Goal: Transaction & Acquisition: Purchase product/service

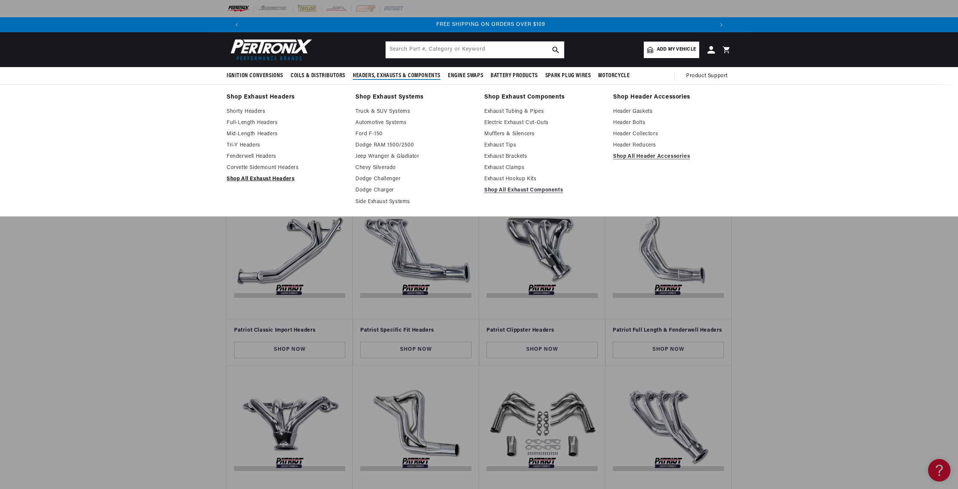
scroll to position [0, 936]
click at [252, 179] on link "Shop All Exhaust Headers" at bounding box center [286, 179] width 118 height 9
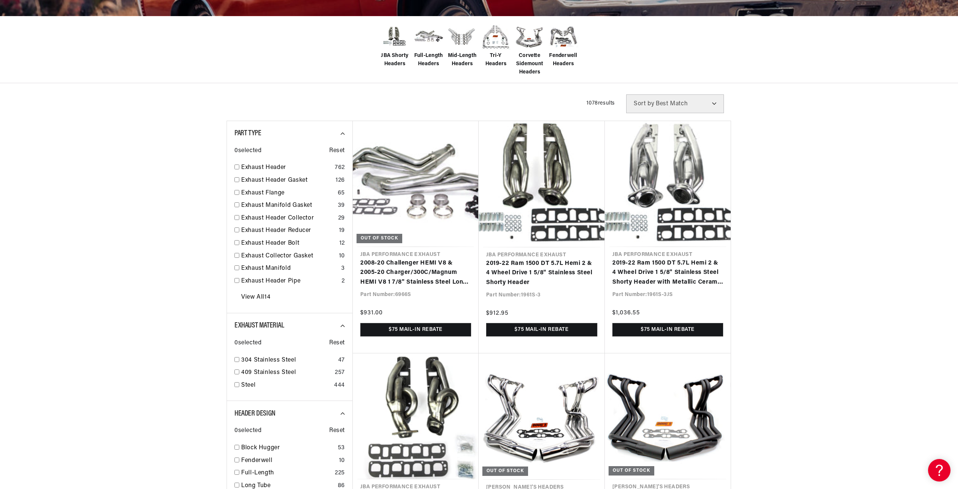
scroll to position [337, 0]
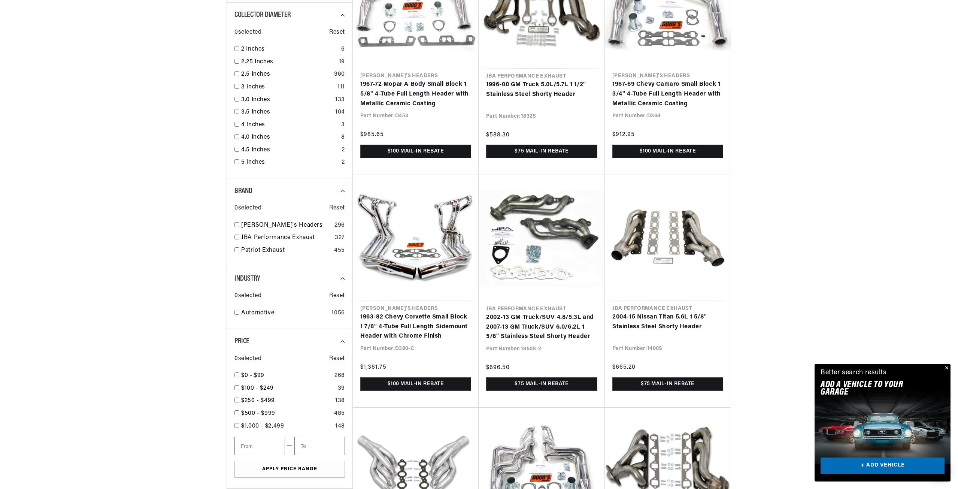
scroll to position [0, 468]
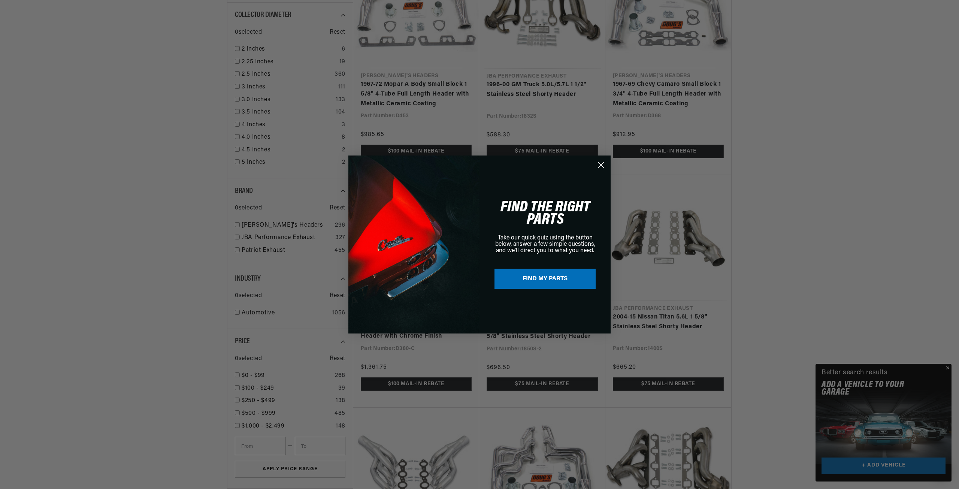
click at [599, 164] on circle "Close dialog" at bounding box center [601, 165] width 12 height 12
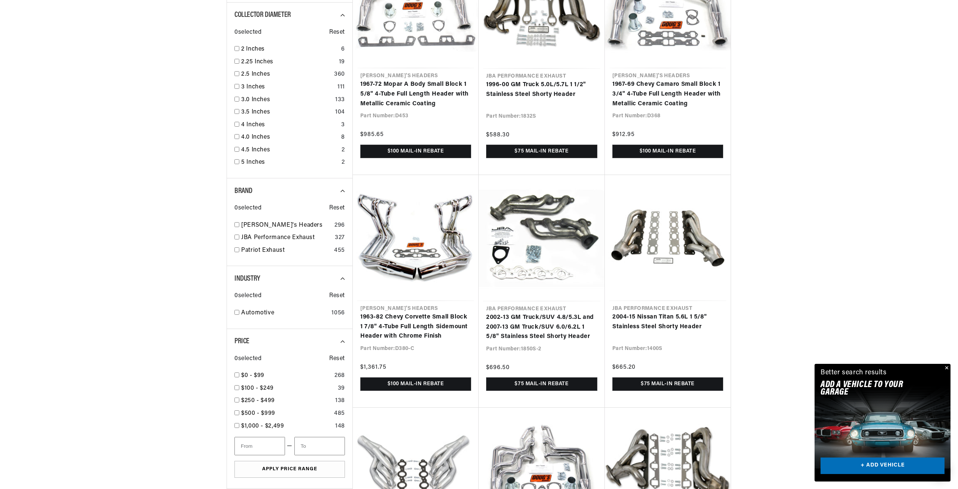
scroll to position [0, 936]
click at [946, 368] on button "Close" at bounding box center [946, 368] width 9 height 9
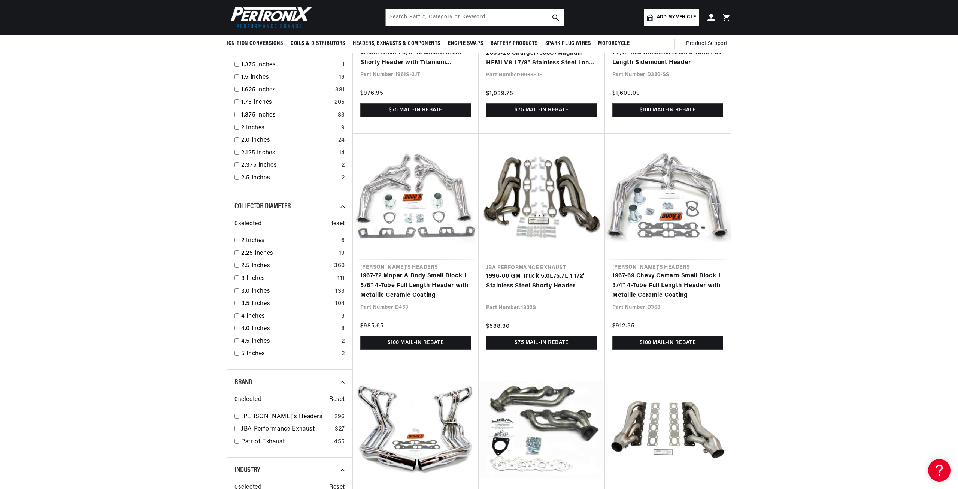
scroll to position [322, 0]
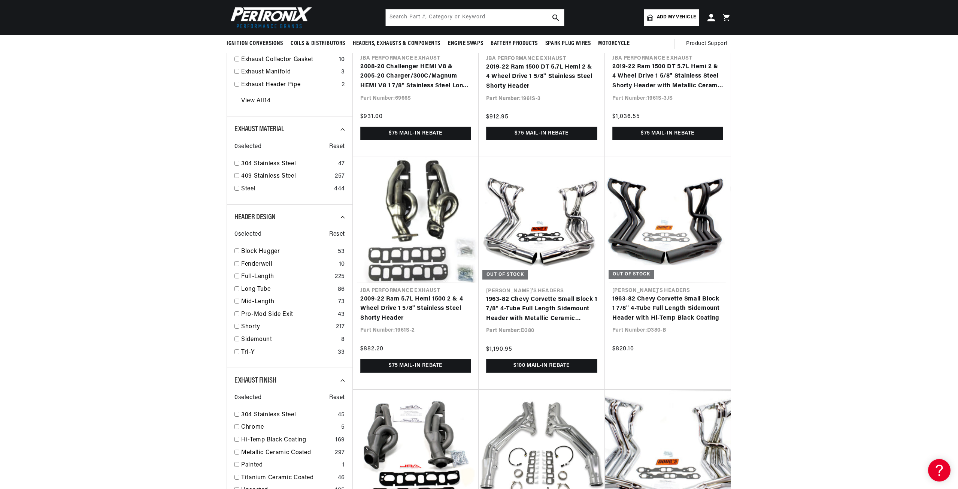
drag, startPoint x: 821, startPoint y: 370, endPoint x: 805, endPoint y: 284, distance: 87.5
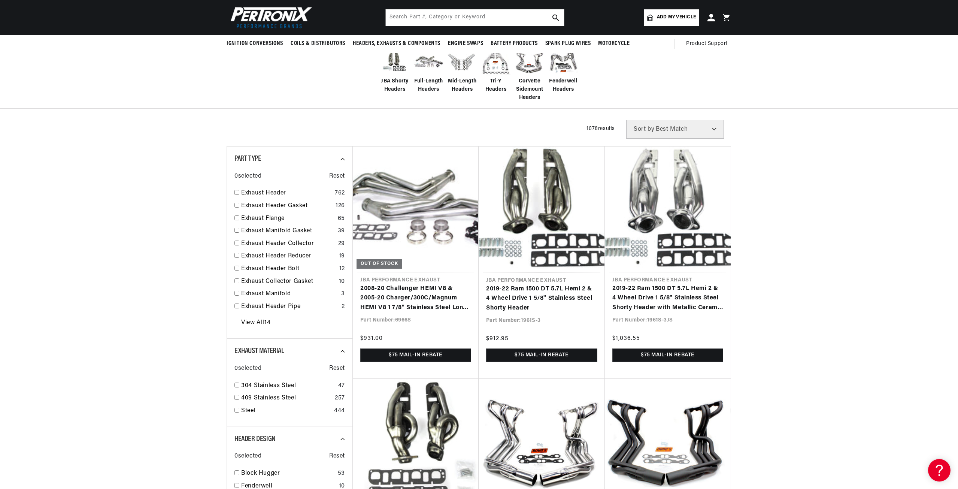
scroll to position [31, 0]
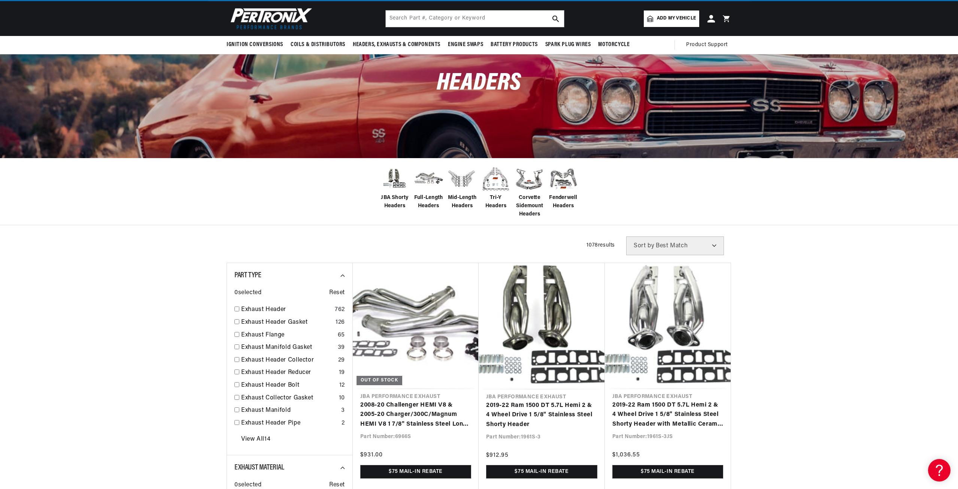
drag, startPoint x: 804, startPoint y: 286, endPoint x: 802, endPoint y: 212, distance: 74.6
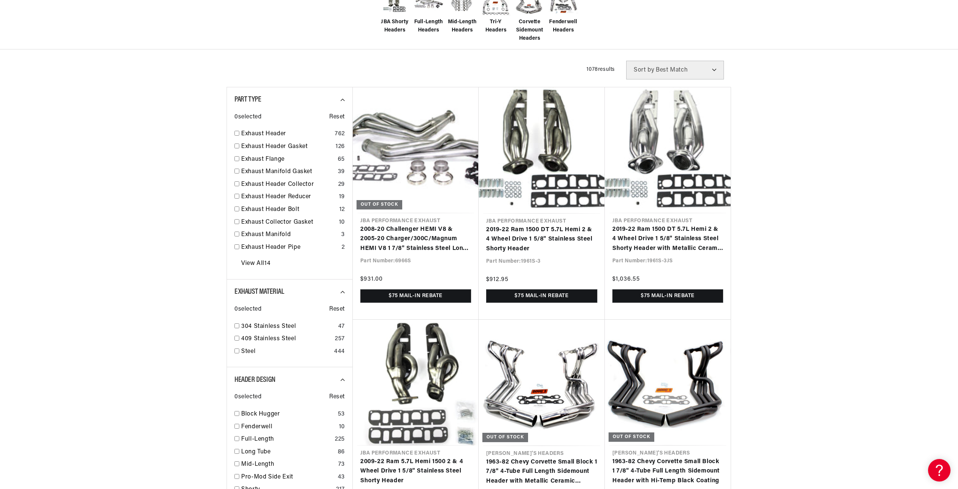
scroll to position [225, 0]
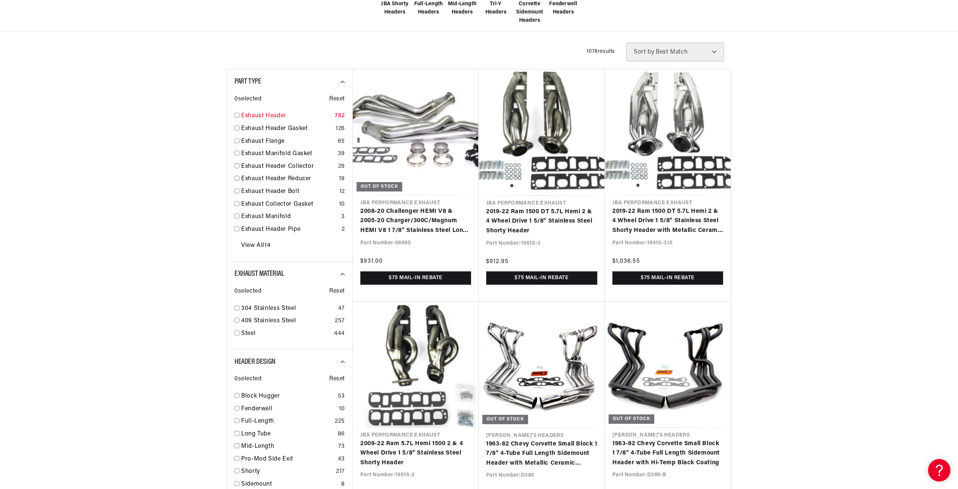
click at [236, 115] on input "checkbox" at bounding box center [236, 115] width 5 height 5
checkbox input "true"
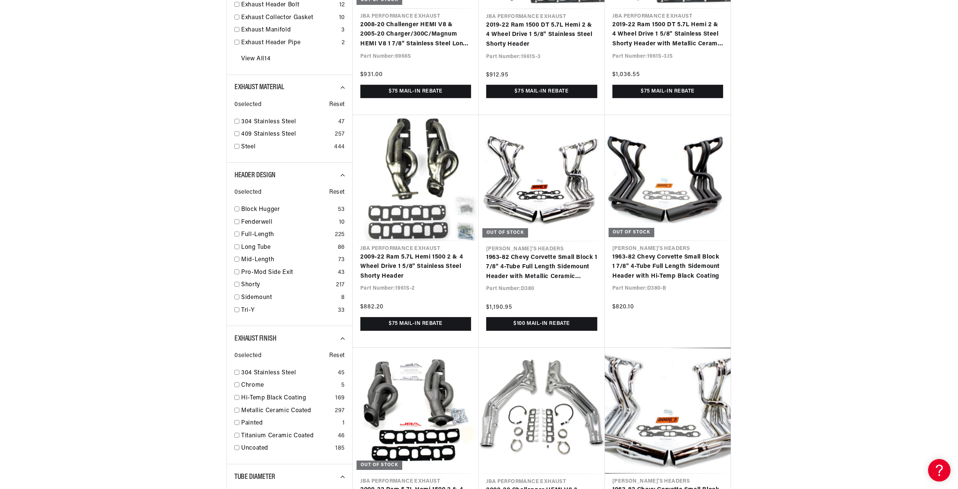
scroll to position [449, 0]
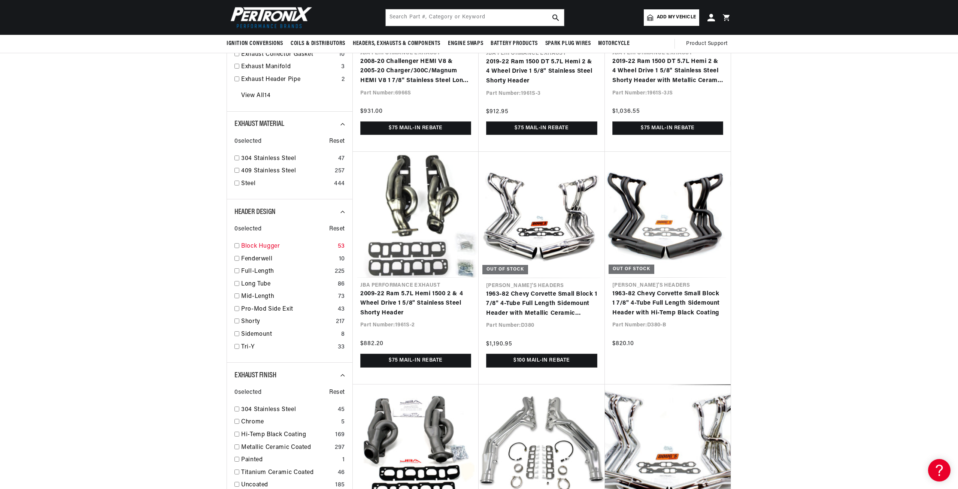
click at [237, 245] on input "checkbox" at bounding box center [236, 245] width 5 height 5
checkbox input "true"
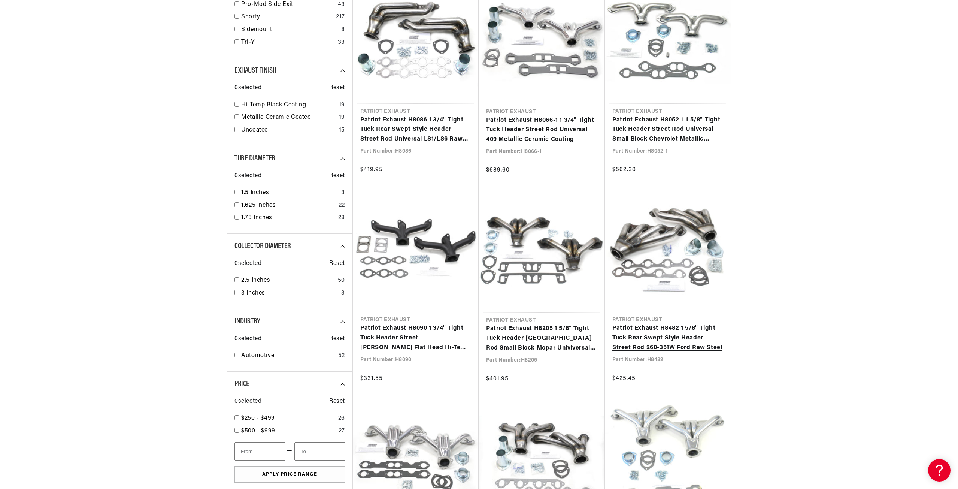
click at [685, 325] on link "Patriot Exhaust H8482 1 5/8" Tight Tuck Rear Swept Style Header Street Rod 260-…" at bounding box center [667, 338] width 111 height 29
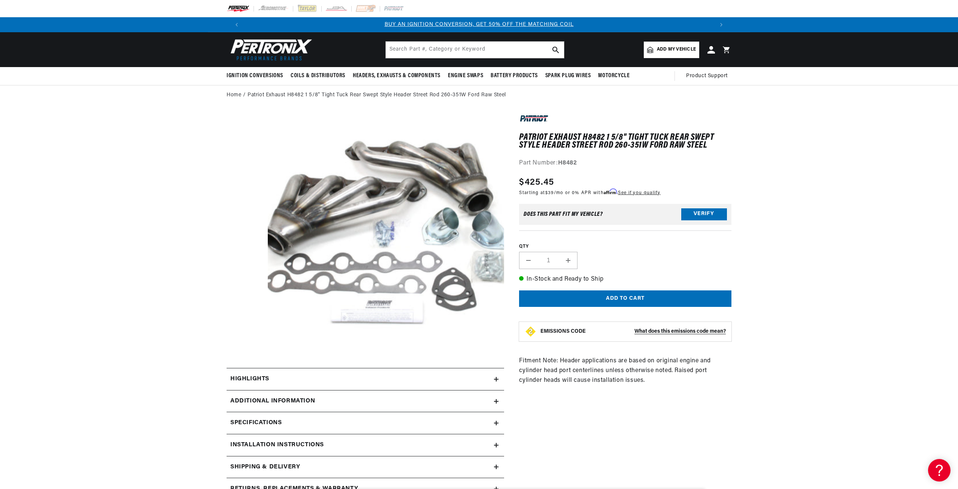
click at [244, 373] on button "Open media 1 in modal" at bounding box center [244, 373] width 0 height 0
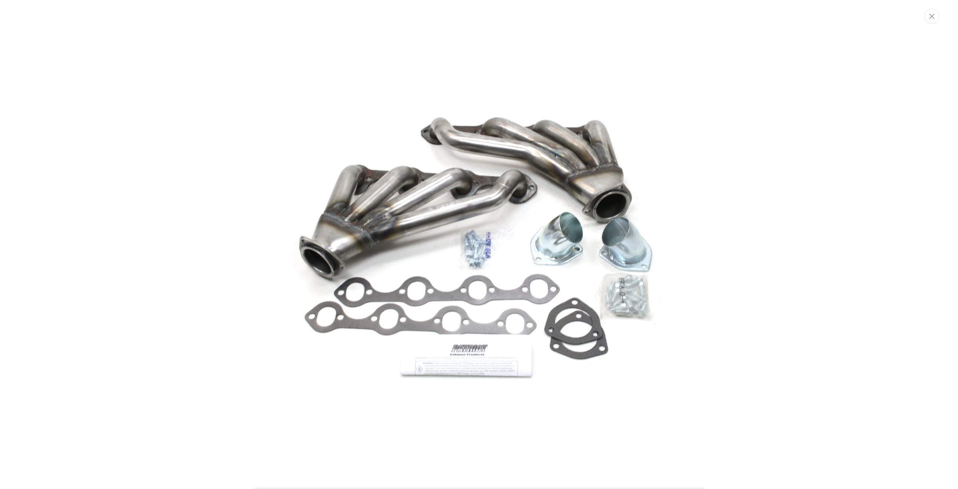
scroll to position [0, 936]
click at [935, 20] on button "Close" at bounding box center [932, 15] width 15 height 15
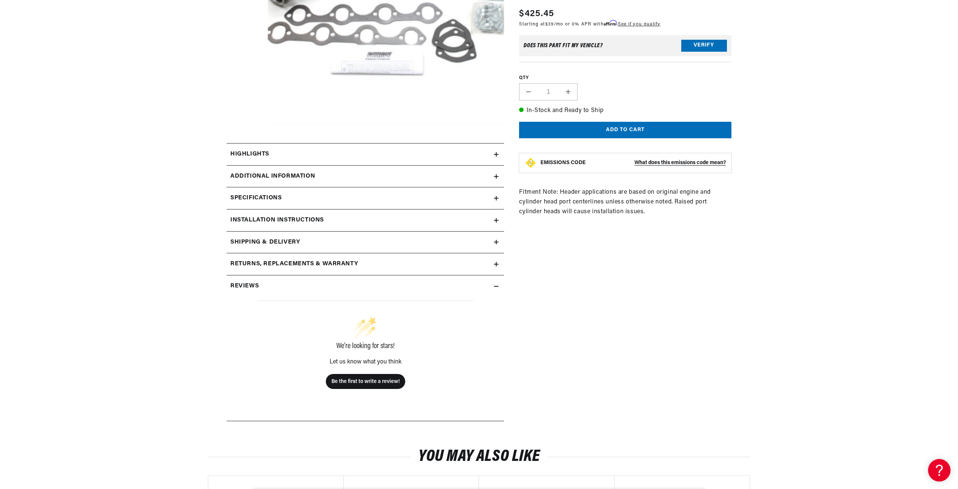
scroll to position [0, 0]
click at [361, 198] on div "Specifications" at bounding box center [360, 198] width 267 height 10
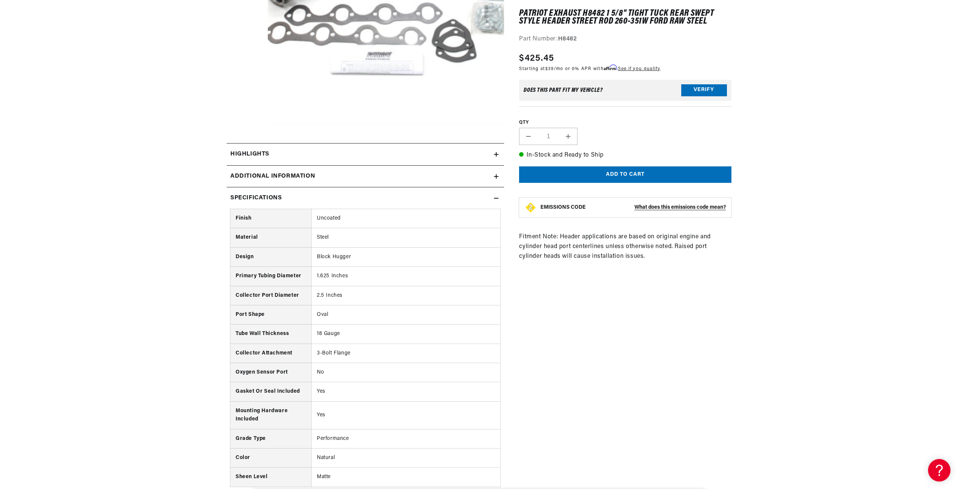
drag, startPoint x: 360, startPoint y: 194, endPoint x: 360, endPoint y: 184, distance: 10.1
click at [360, 194] on div "Specifications" at bounding box center [360, 198] width 267 height 10
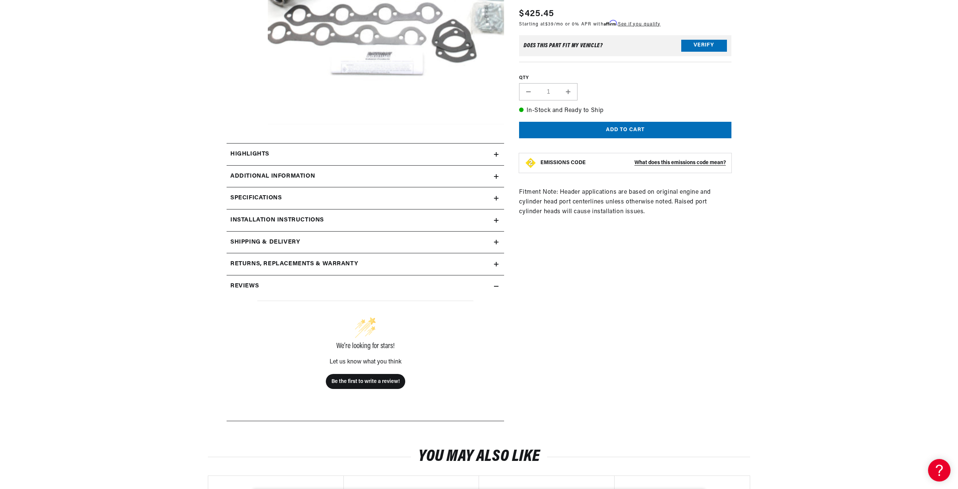
click at [381, 246] on div "Shipping & Delivery" at bounding box center [360, 242] width 267 height 10
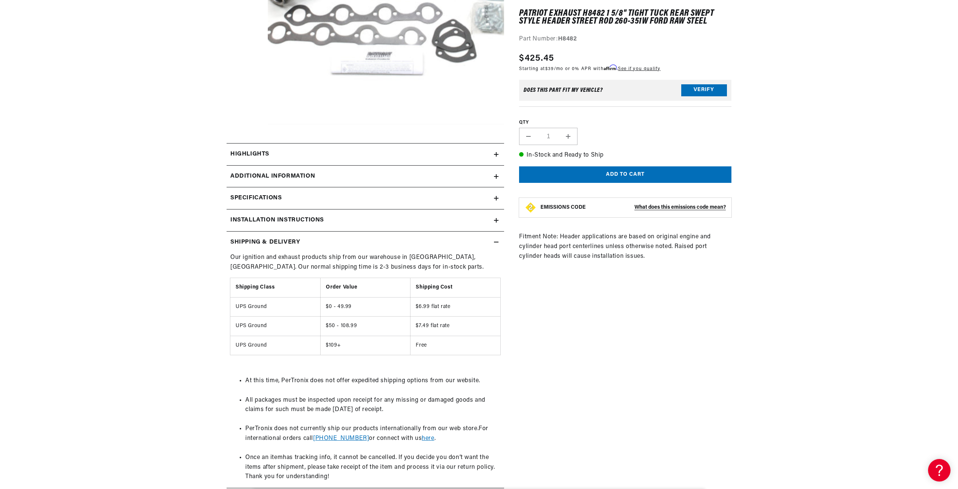
click at [381, 246] on div "Shipping & Delivery" at bounding box center [360, 242] width 267 height 10
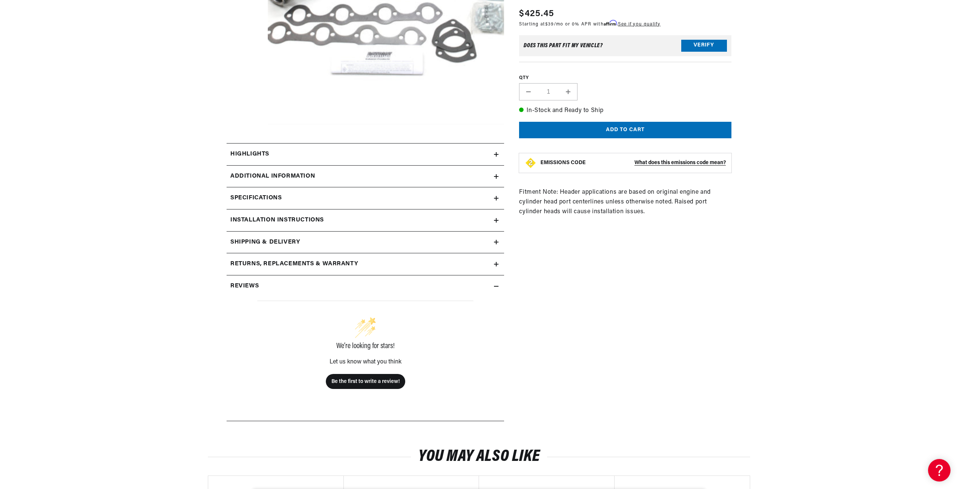
click at [394, 261] on div "Returns, Replacements & Warranty" at bounding box center [360, 264] width 267 height 10
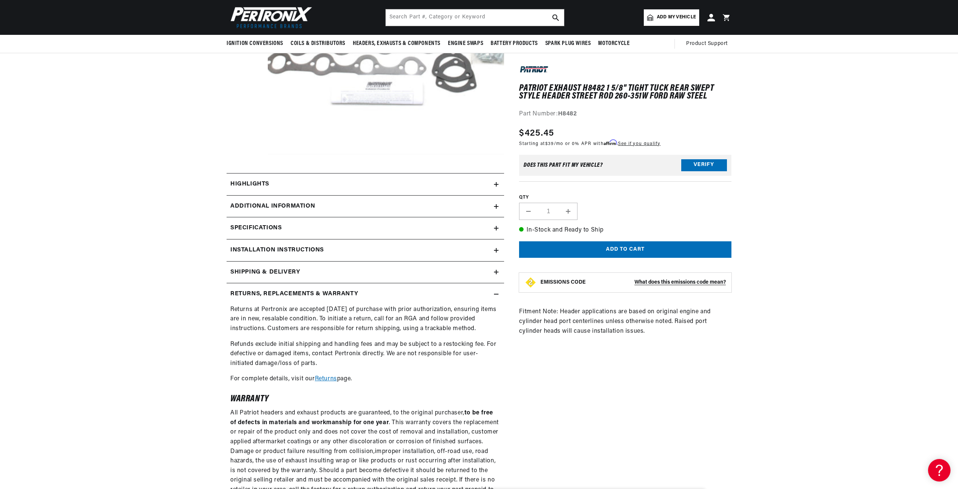
scroll to position [112, 0]
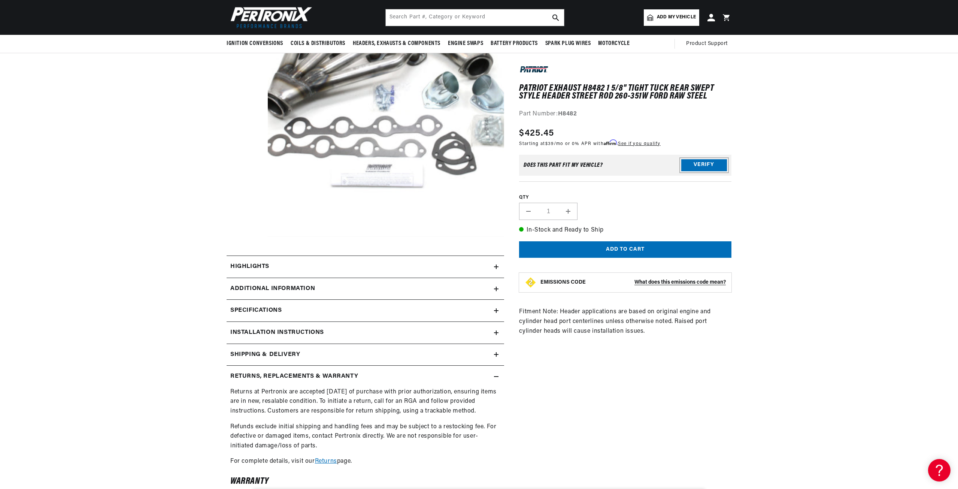
click at [693, 165] on button "Verify" at bounding box center [704, 165] width 46 height 12
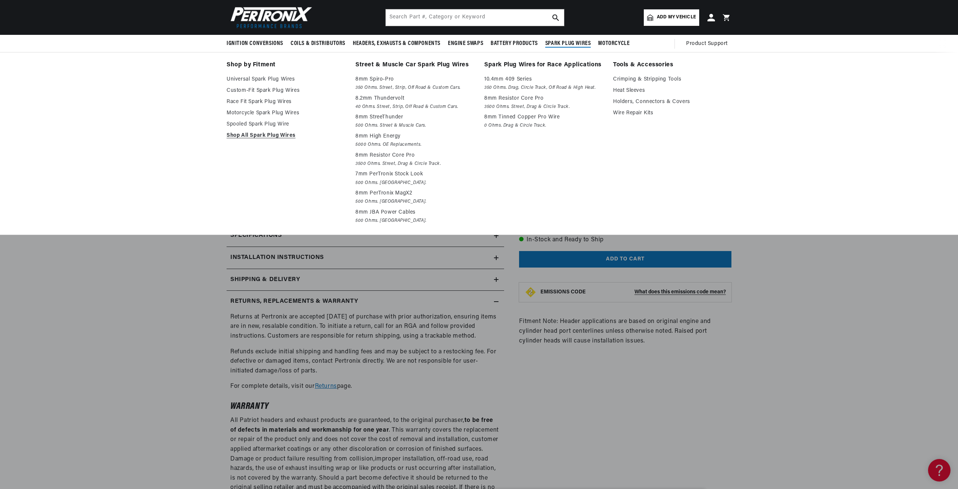
scroll to position [0, 468]
